Goal: Find contact information: Find contact information

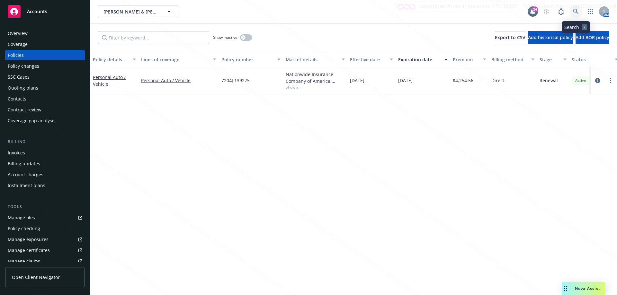
click at [576, 13] on icon at bounding box center [576, 12] width 6 height 6
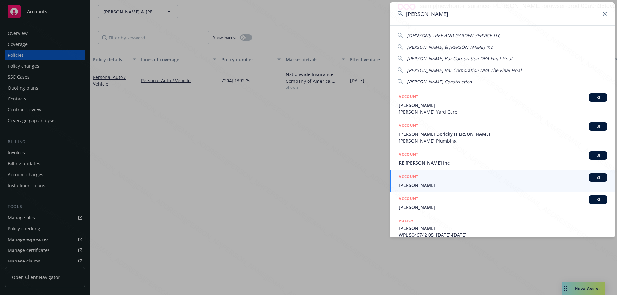
scroll to position [119, 0]
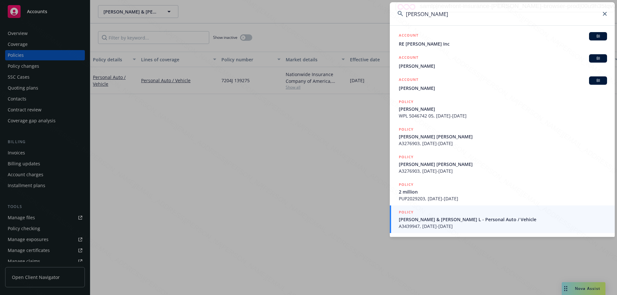
type input "[PERSON_NAME]"
click at [469, 223] on span "A3439947, [DATE]-[DATE]" at bounding box center [503, 226] width 208 height 7
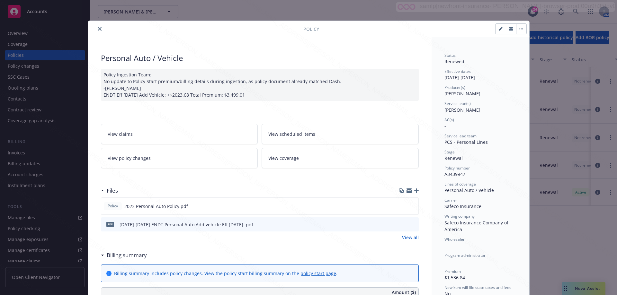
click at [98, 30] on icon "close" at bounding box center [100, 29] width 4 height 4
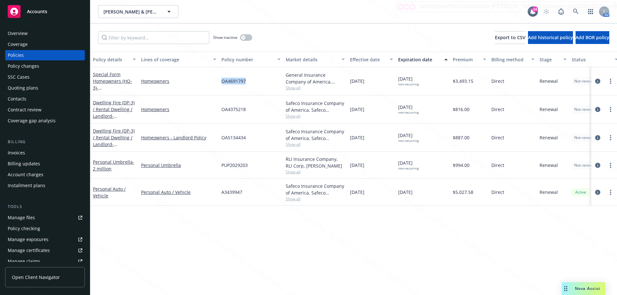
drag, startPoint x: 220, startPoint y: 81, endPoint x: 259, endPoint y: 82, distance: 38.9
click at [259, 82] on div "OA4691797" at bounding box center [251, 81] width 64 height 28
copy span "OA4691797"
drag, startPoint x: 251, startPoint y: 137, endPoint x: 220, endPoint y: 138, distance: 31.2
click at [220, 138] on div "OA5134434" at bounding box center [251, 138] width 64 height 28
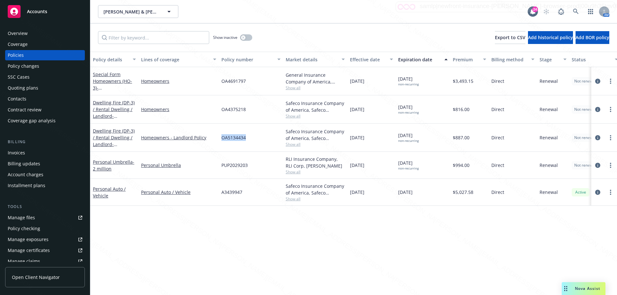
copy span "OA5134434"
drag, startPoint x: 246, startPoint y: 191, endPoint x: 218, endPoint y: 197, distance: 28.6
click at [218, 194] on div "Personal Auto / Vehicle Personal Auto / Vehicle A3439947 Safeco Insurance Compa…" at bounding box center [400, 192] width 620 height 27
copy div "A3439947"
click at [211, 200] on div "Personal Auto / Vehicle" at bounding box center [178, 192] width 80 height 27
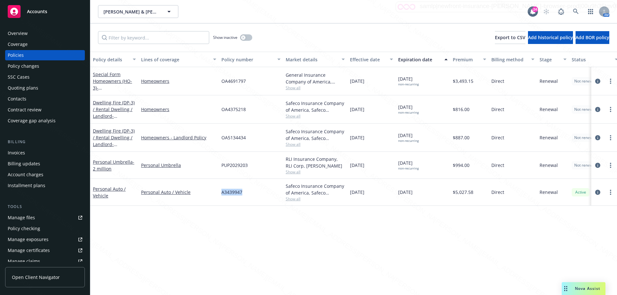
click at [222, 195] on span "A3439947" at bounding box center [231, 192] width 21 height 7
drag, startPoint x: 219, startPoint y: 191, endPoint x: 252, endPoint y: 193, distance: 32.2
click at [252, 193] on div "A3439947" at bounding box center [251, 192] width 64 height 27
copy span "A3439947"
click at [577, 10] on icon at bounding box center [576, 12] width 6 height 6
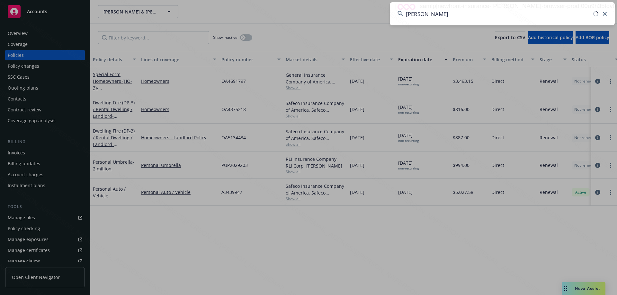
type input "[PERSON_NAME]"
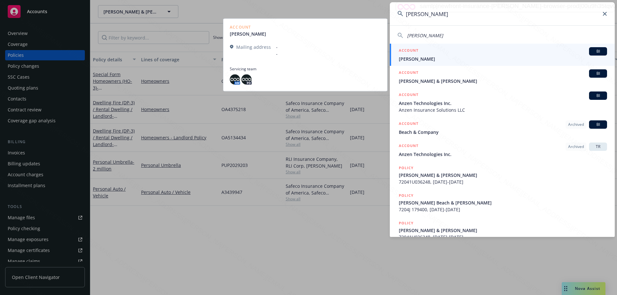
click at [411, 57] on span "[PERSON_NAME]" at bounding box center [503, 59] width 208 height 7
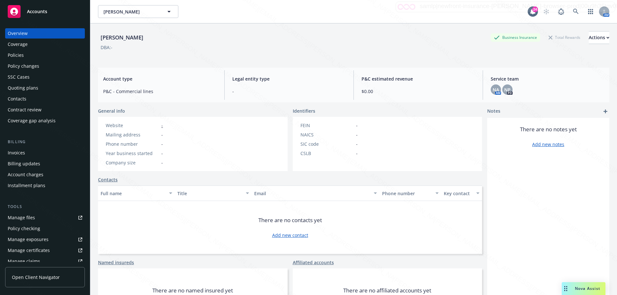
click at [24, 55] on div "Policies" at bounding box center [45, 55] width 75 height 10
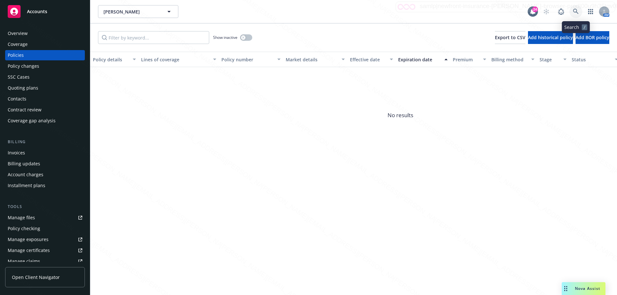
click at [579, 11] on link at bounding box center [575, 11] width 13 height 13
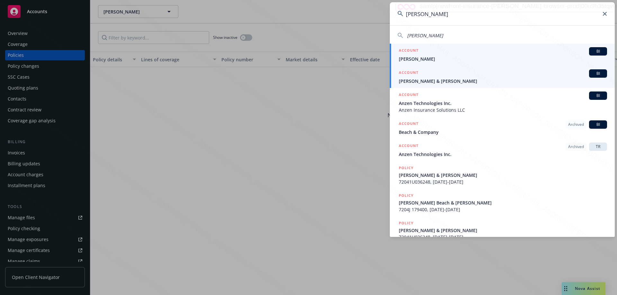
type input "[PERSON_NAME]"
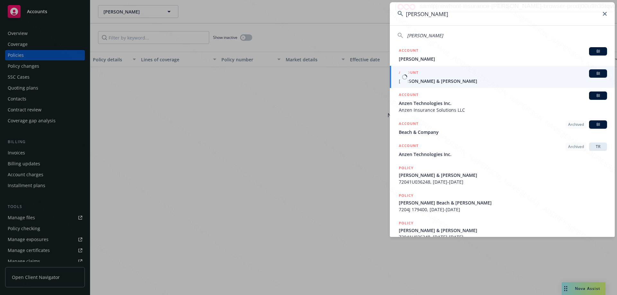
click at [436, 82] on span "[PERSON_NAME] & [PERSON_NAME]" at bounding box center [503, 81] width 208 height 7
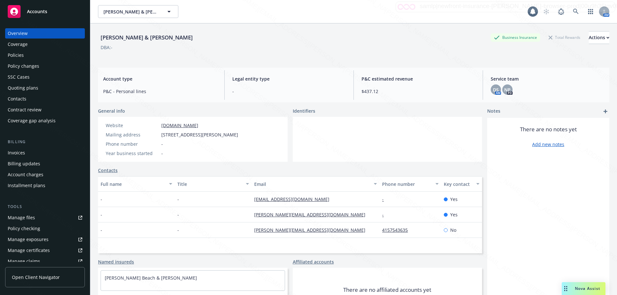
click at [20, 57] on div "Policies" at bounding box center [16, 55] width 16 height 10
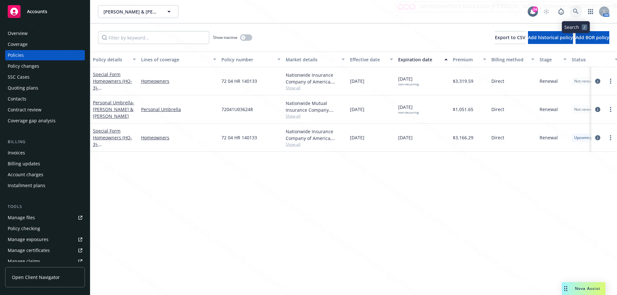
click at [578, 11] on icon at bounding box center [576, 12] width 6 height 6
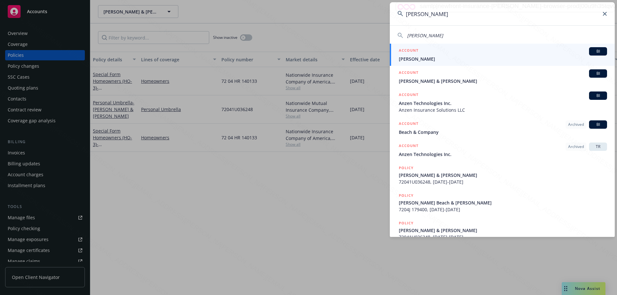
type input "[PERSON_NAME]"
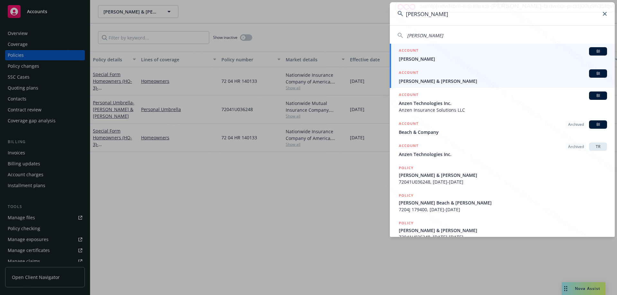
click at [407, 81] on span "[PERSON_NAME] & [PERSON_NAME]" at bounding box center [503, 81] width 208 height 7
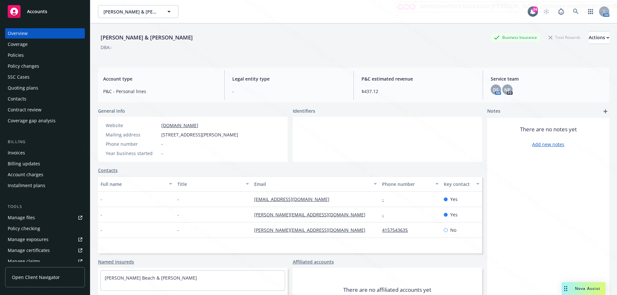
click at [21, 53] on div "Policies" at bounding box center [16, 55] width 16 height 10
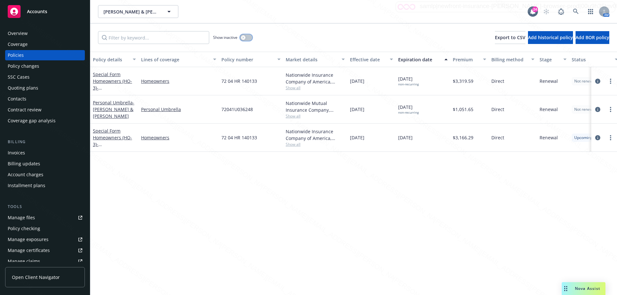
click at [251, 37] on button "button" at bounding box center [246, 37] width 12 height 6
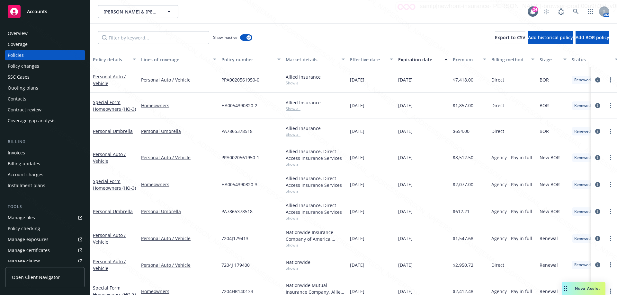
click at [422, 59] on div "Expiration date" at bounding box center [419, 59] width 42 height 7
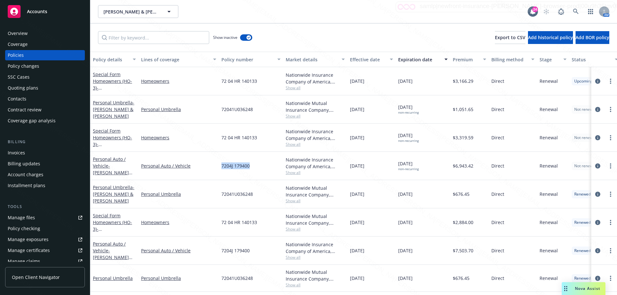
drag, startPoint x: 253, startPoint y: 168, endPoint x: 220, endPoint y: 166, distance: 33.1
click at [220, 166] on div "7204J 179400" at bounding box center [251, 166] width 64 height 28
copy span "7204J 179400"
click at [573, 12] on icon at bounding box center [576, 12] width 6 height 6
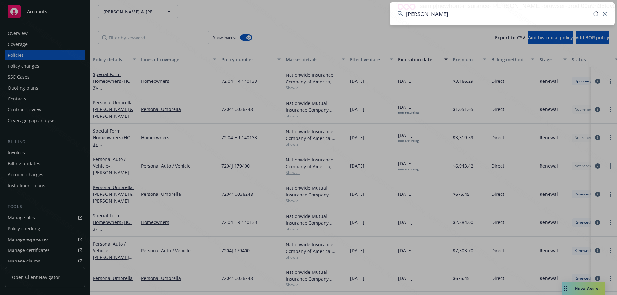
type input "[PERSON_NAME]"
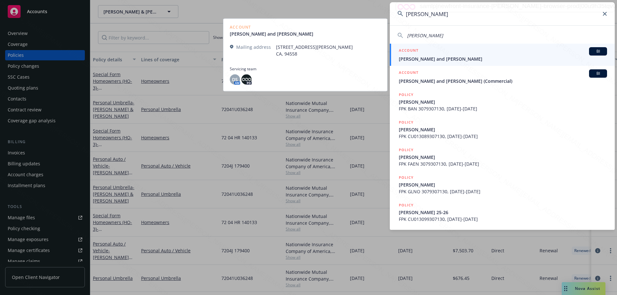
click at [449, 58] on span "[PERSON_NAME] and [PERSON_NAME]" at bounding box center [503, 59] width 208 height 7
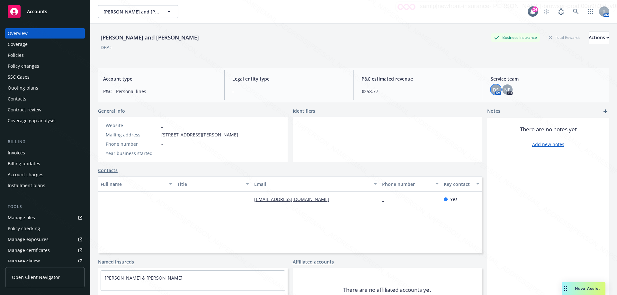
click at [493, 91] on span "DS" at bounding box center [496, 89] width 6 height 7
click at [532, 93] on div "DS AM NP PD" at bounding box center [547, 89] width 113 height 10
click at [573, 10] on icon at bounding box center [576, 12] width 6 height 6
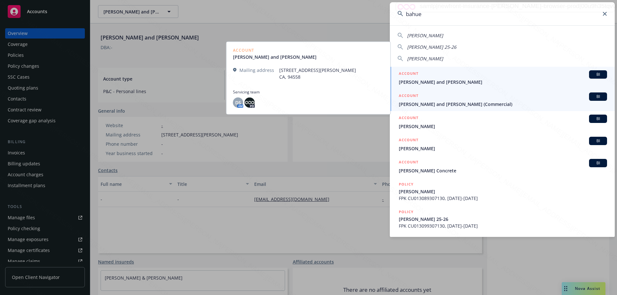
type input "bahue"
click at [439, 105] on span "[PERSON_NAME] and [PERSON_NAME] (Commercial)" at bounding box center [503, 104] width 208 height 7
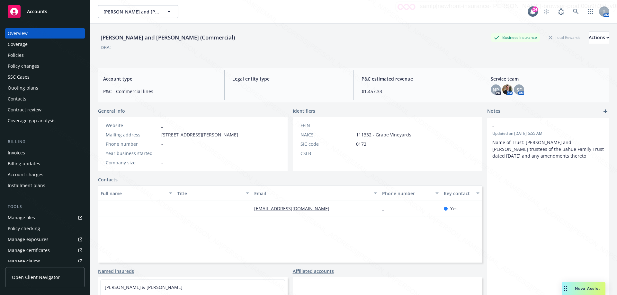
click at [18, 56] on div "Policies" at bounding box center [16, 55] width 16 height 10
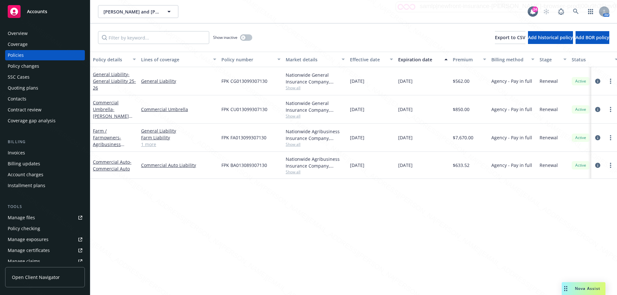
click at [23, 34] on div "Overview" at bounding box center [18, 33] width 20 height 10
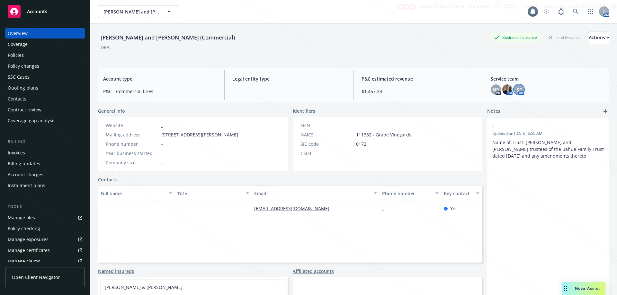
click at [517, 89] on span "SF" at bounding box center [519, 89] width 5 height 7
click at [493, 88] on span "NP" at bounding box center [495, 89] width 6 height 7
click at [505, 92] on img at bounding box center [507, 89] width 10 height 10
click at [517, 93] on div "SF" at bounding box center [519, 89] width 10 height 10
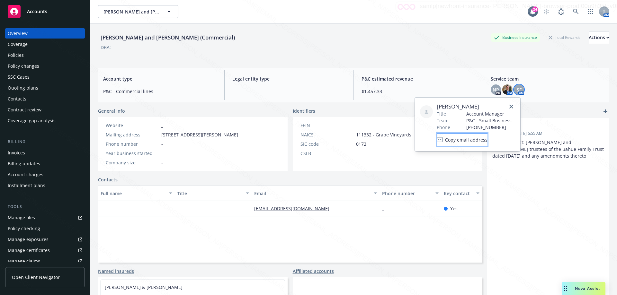
click at [484, 139] on span "Copy email address" at bounding box center [466, 140] width 42 height 7
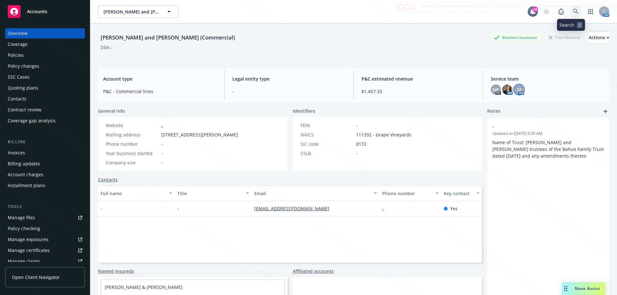
click at [573, 13] on icon at bounding box center [576, 12] width 6 height 6
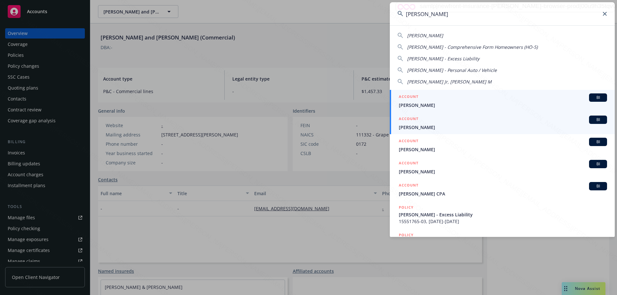
type input "[PERSON_NAME]"
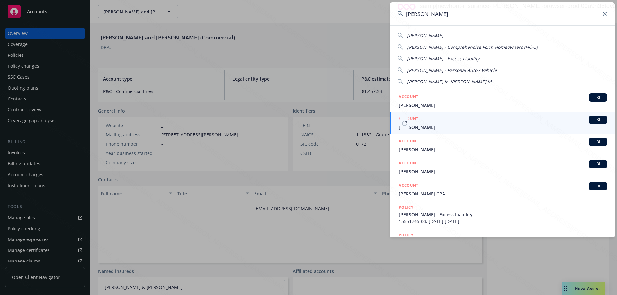
click at [406, 125] on li "ACCOUNT BI [PERSON_NAME]" at bounding box center [502, 123] width 225 height 22
click at [416, 128] on span "[PERSON_NAME]" at bounding box center [503, 127] width 208 height 7
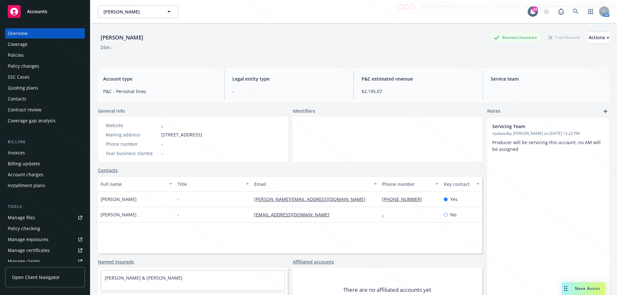
click at [18, 56] on div "Policies" at bounding box center [16, 55] width 16 height 10
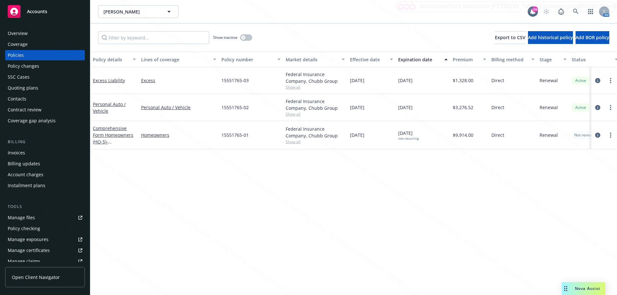
click at [15, 32] on div "Overview" at bounding box center [18, 33] width 20 height 10
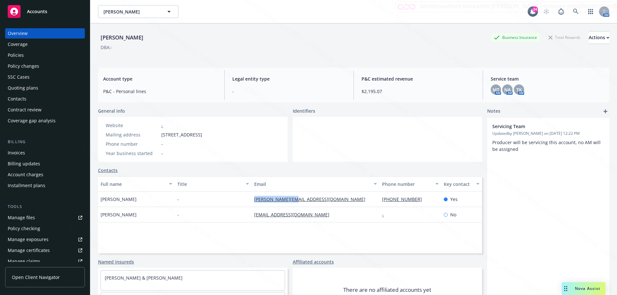
drag, startPoint x: 247, startPoint y: 199, endPoint x: 324, endPoint y: 200, distance: 76.5
click at [324, 200] on div "[PERSON_NAME] - [PERSON_NAME][EMAIL_ADDRESS][DOMAIN_NAME] [PHONE_NUMBER] Yes" at bounding box center [290, 199] width 384 height 15
copy div "[PERSON_NAME][EMAIL_ADDRESS][DOMAIN_NAME]"
